Goal: Transaction & Acquisition: Subscribe to service/newsletter

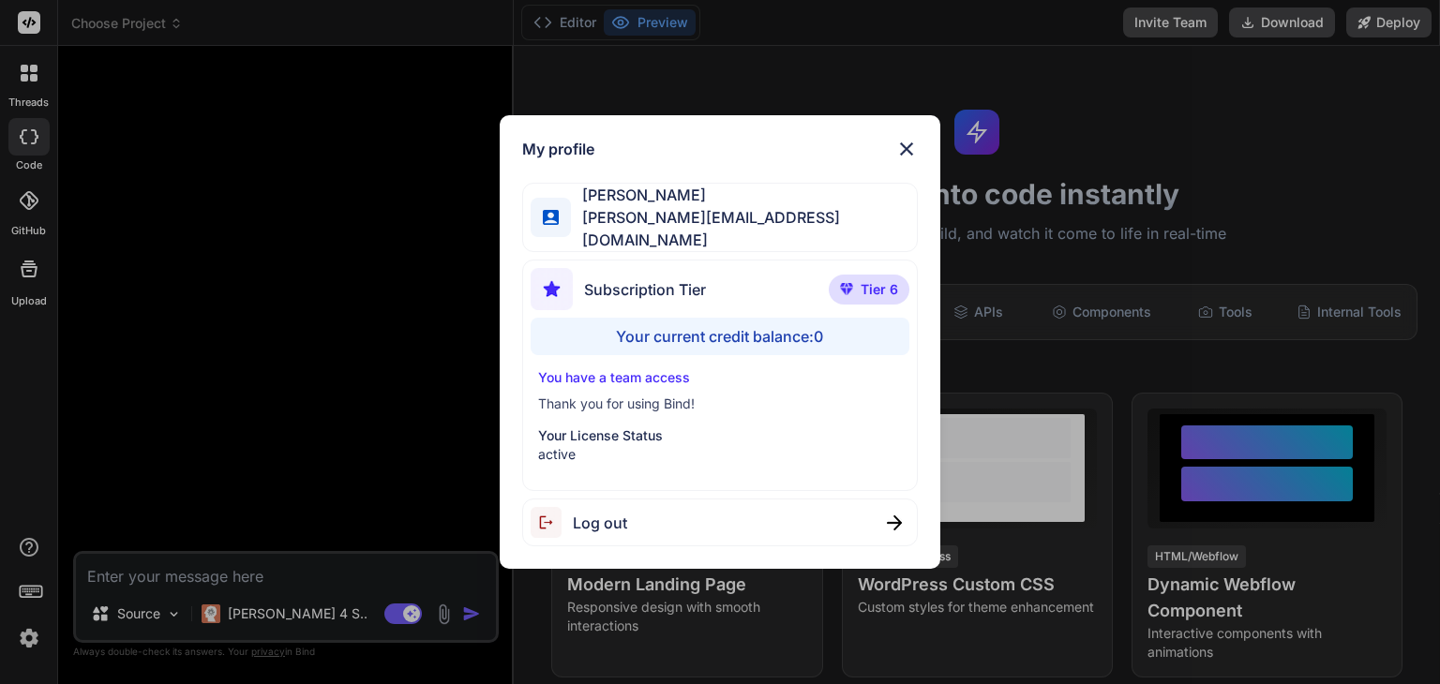
click at [914, 151] on img at bounding box center [906, 149] width 22 height 22
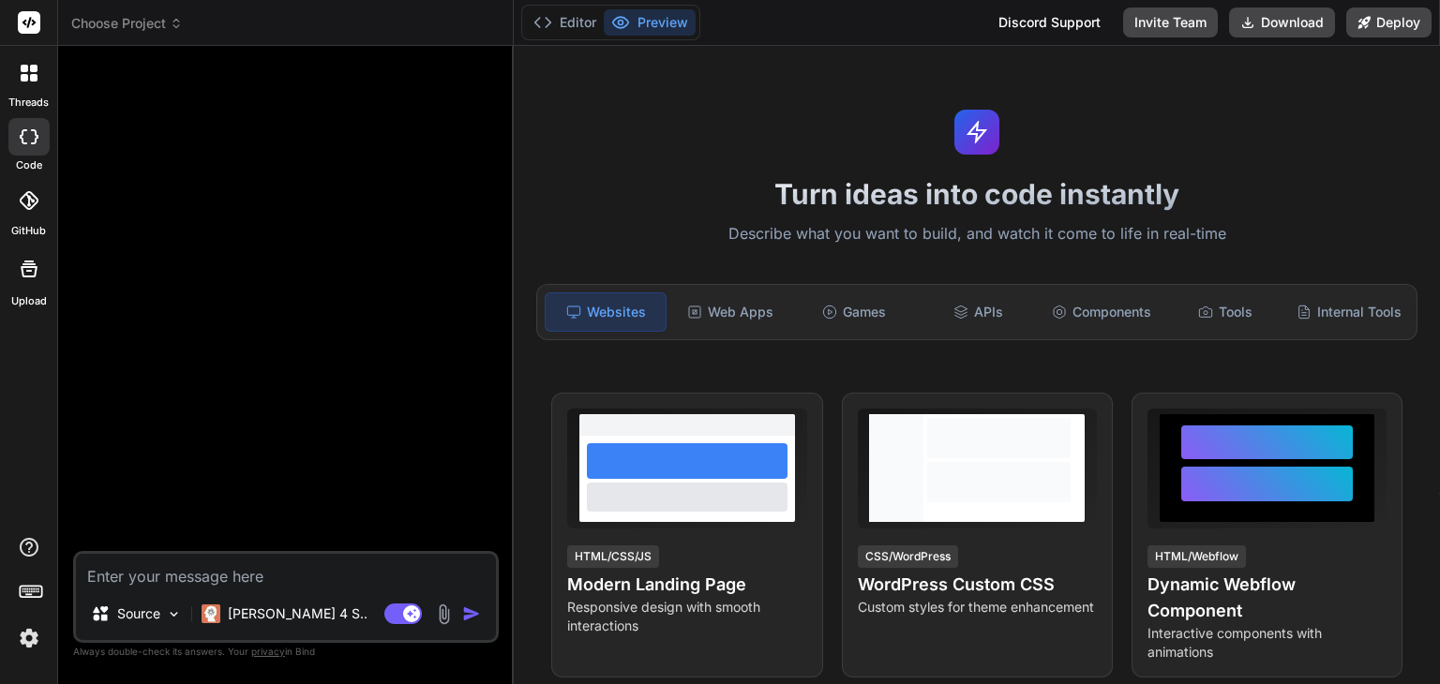
type textarea "x"
click at [31, 642] on img at bounding box center [29, 638] width 32 height 32
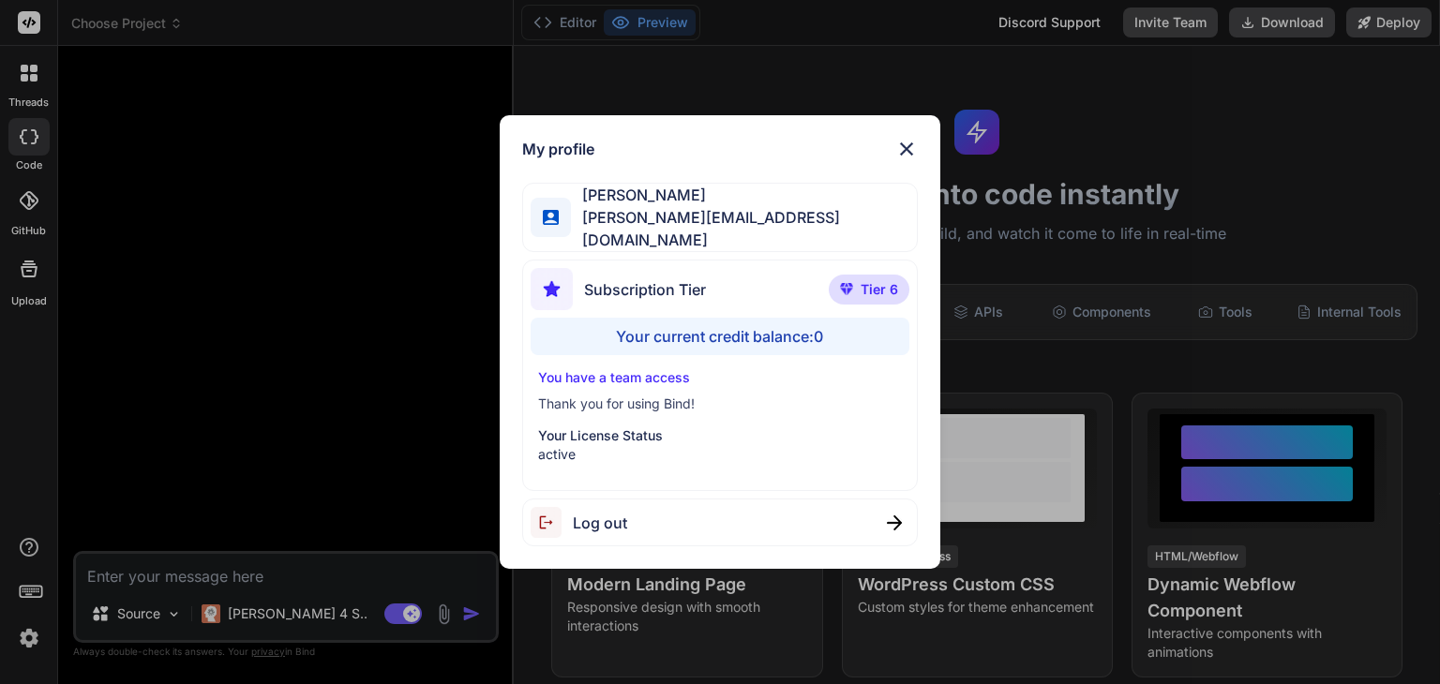
click at [921, 140] on div "My profile Philippe Lecocq philippe@studiocassette.com Subscription Tier Tier 6…" at bounding box center [720, 342] width 440 height 454
click at [904, 157] on img at bounding box center [906, 149] width 22 height 22
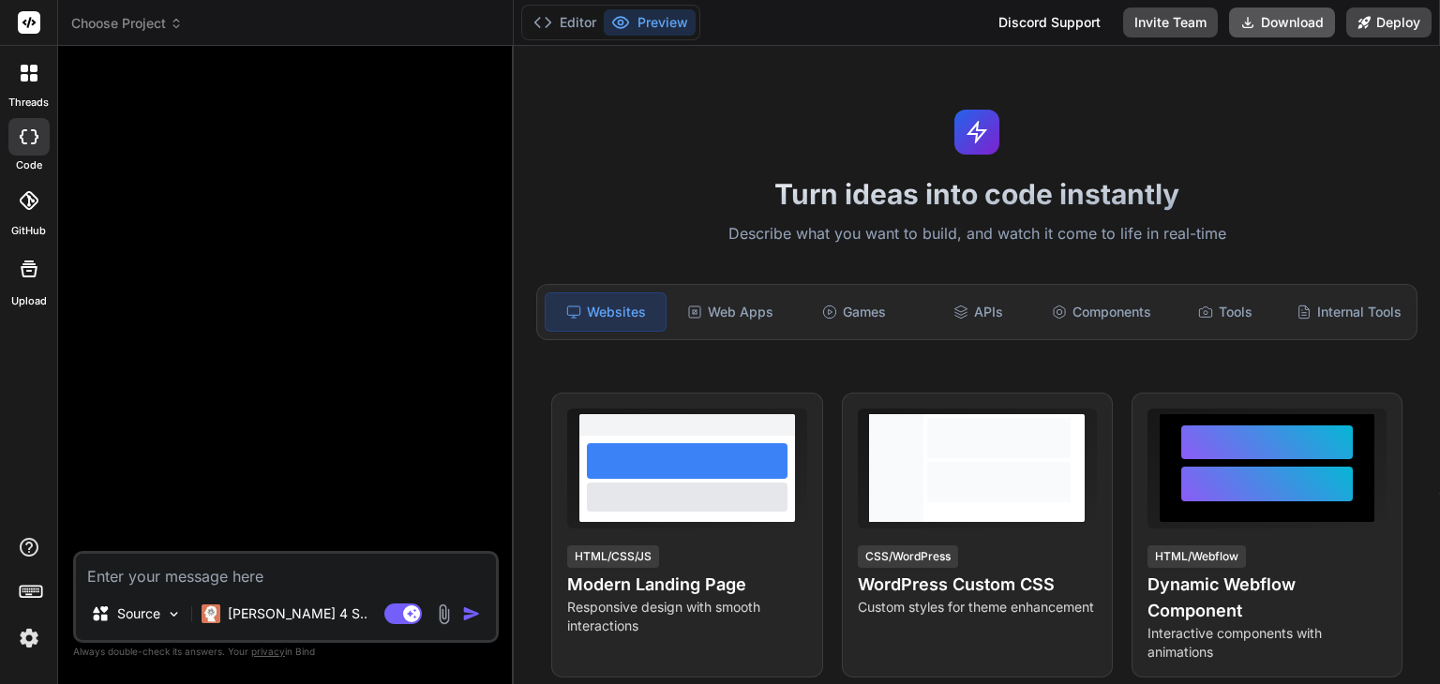
click at [1297, 28] on button "Download" at bounding box center [1282, 22] width 106 height 30
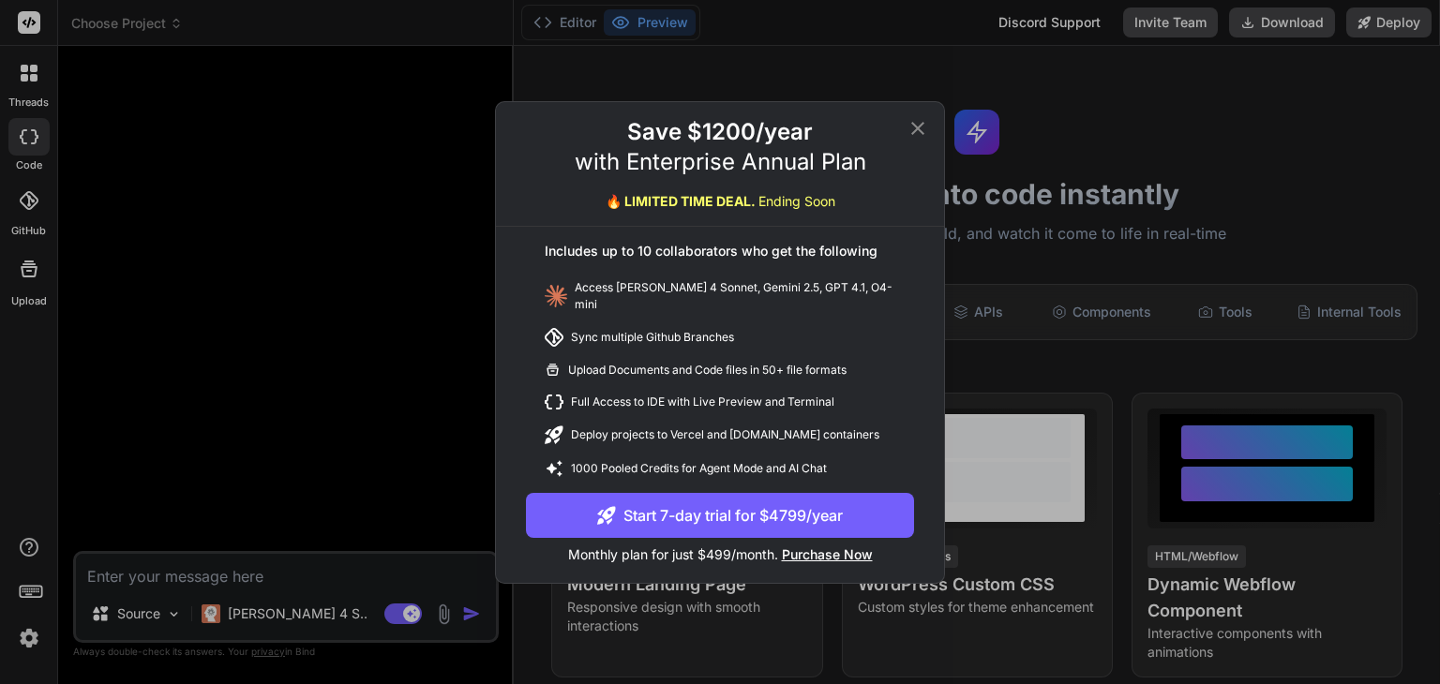
click at [786, 503] on button "Start 7-day trial for $4799/year" at bounding box center [720, 515] width 388 height 45
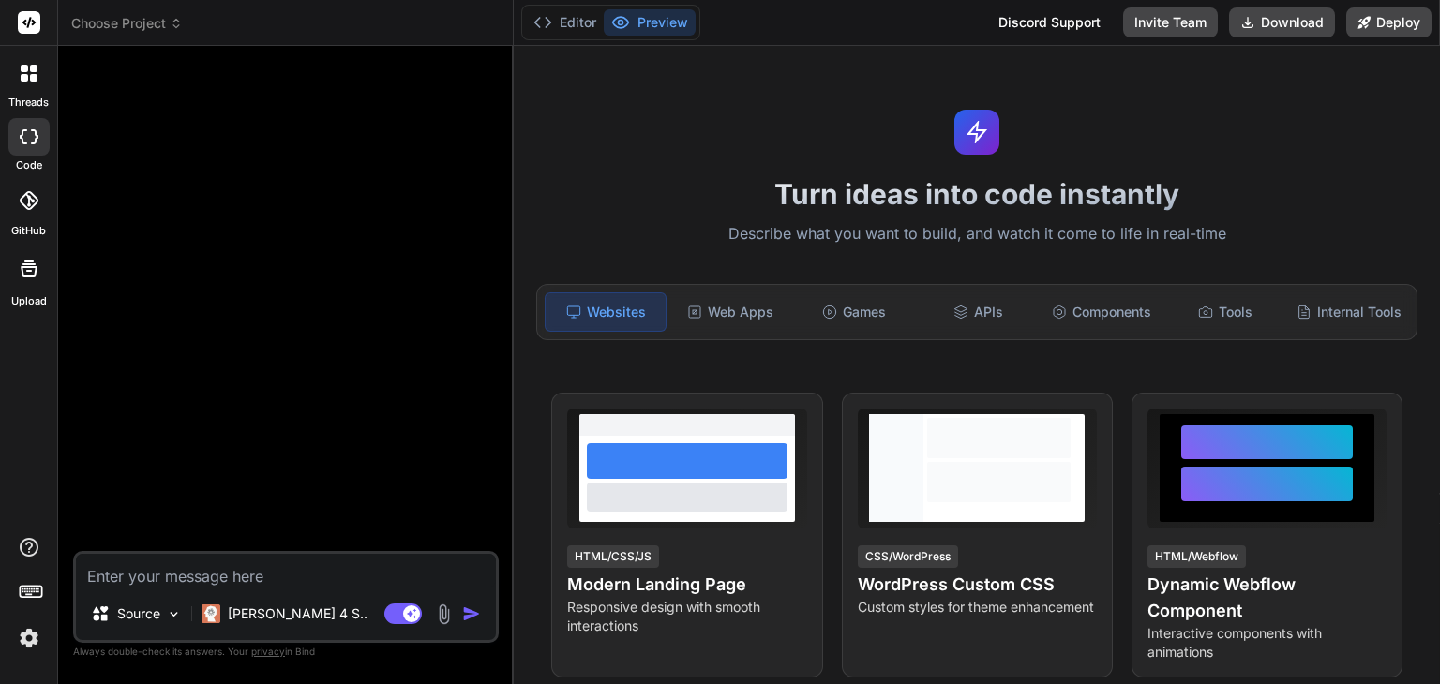
type textarea "x"
click at [29, 636] on img at bounding box center [29, 638] width 32 height 32
